Goal: Navigation & Orientation: Find specific page/section

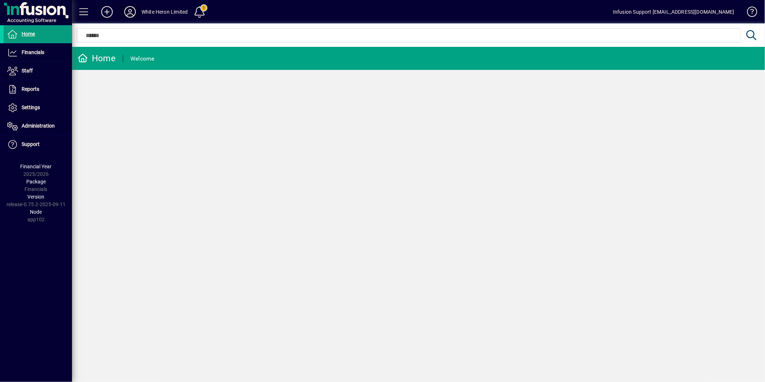
click at [132, 10] on icon at bounding box center [130, 12] width 14 height 12
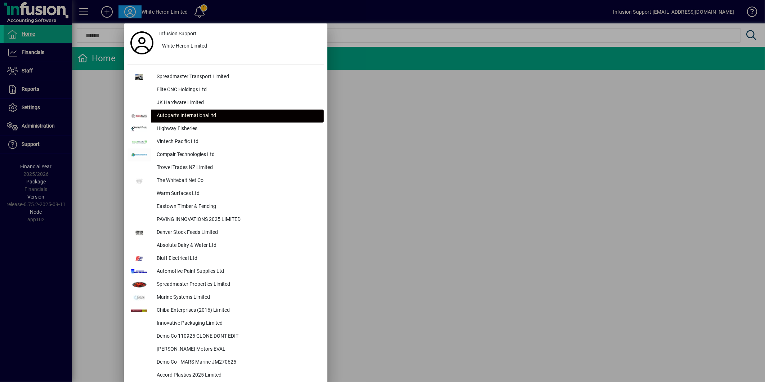
scroll to position [1622, 0]
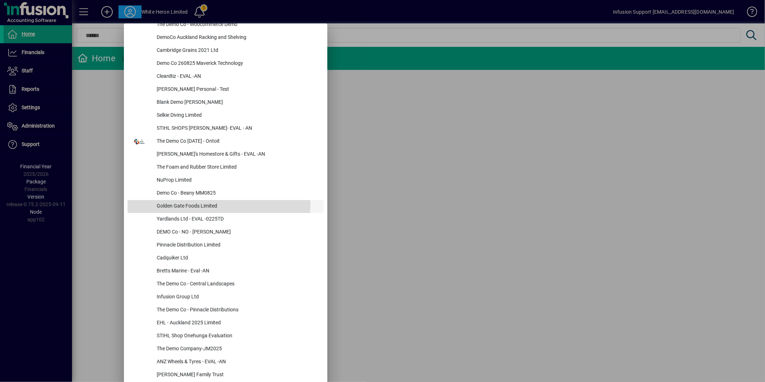
click at [204, 204] on div "Golden Gate Foods Limited" at bounding box center [237, 206] width 173 height 13
